Goal: Task Accomplishment & Management: Complete application form

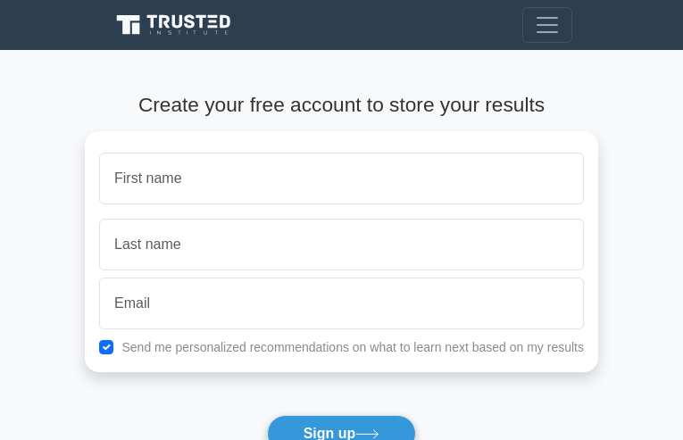
type input "cTQweACWzqqJd"
type input "IGlNxgeW"
type input "jaybirdsieradzki@gmail.com"
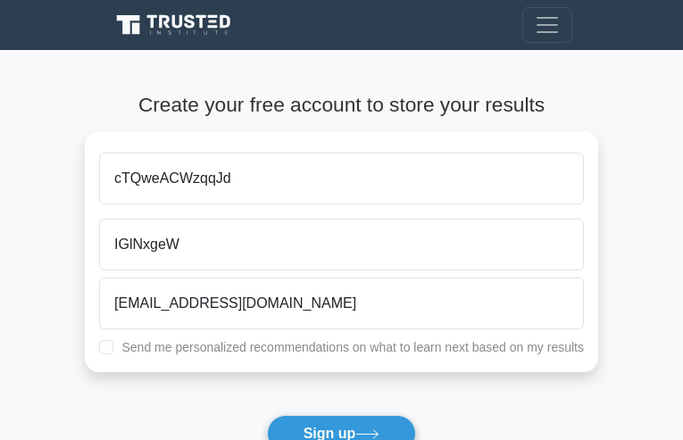
checkbox input "true"
